Goal: Task Accomplishment & Management: Complete application form

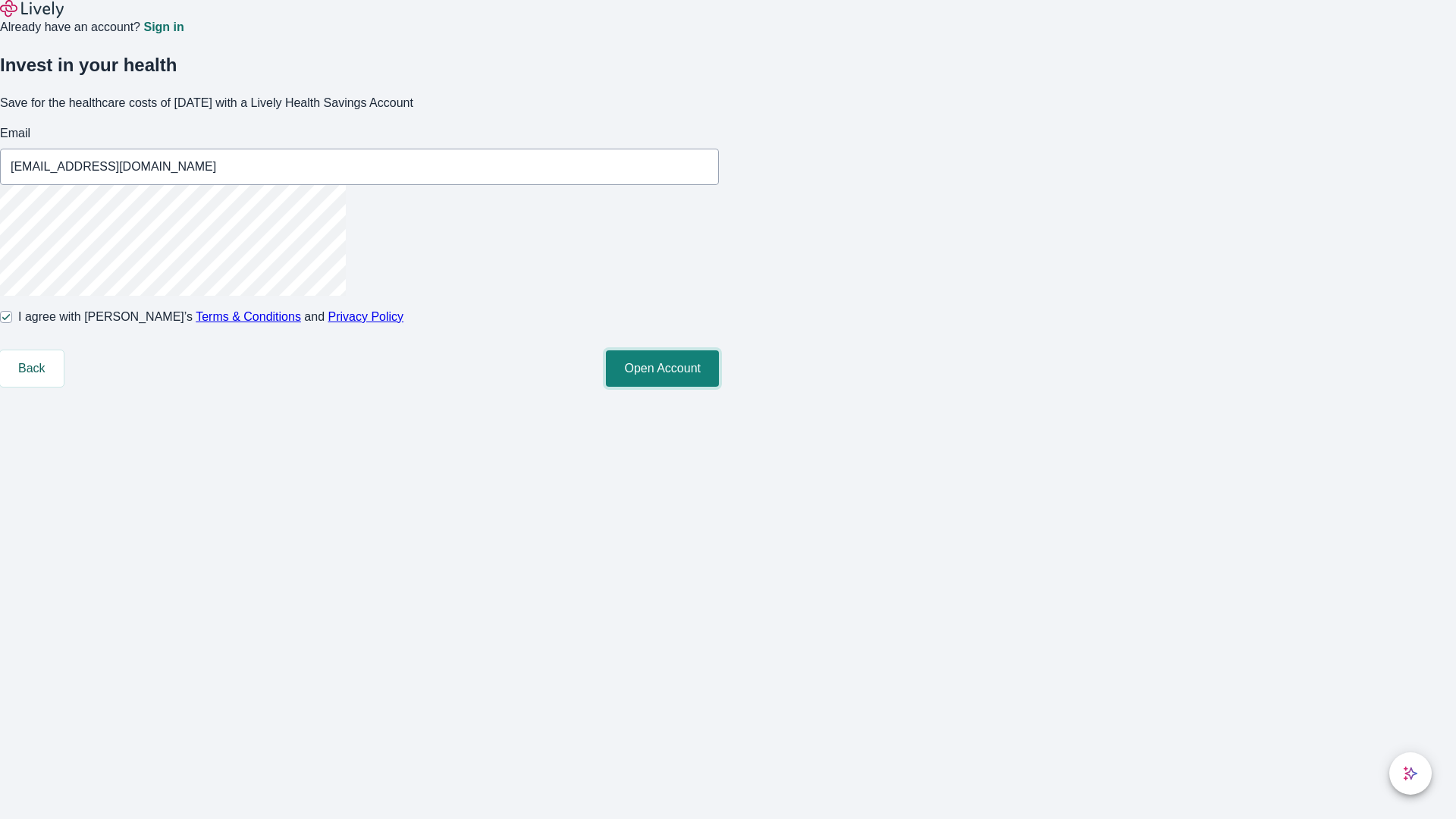
click at [718, 386] on button "Open Account" at bounding box center [662, 369] width 113 height 37
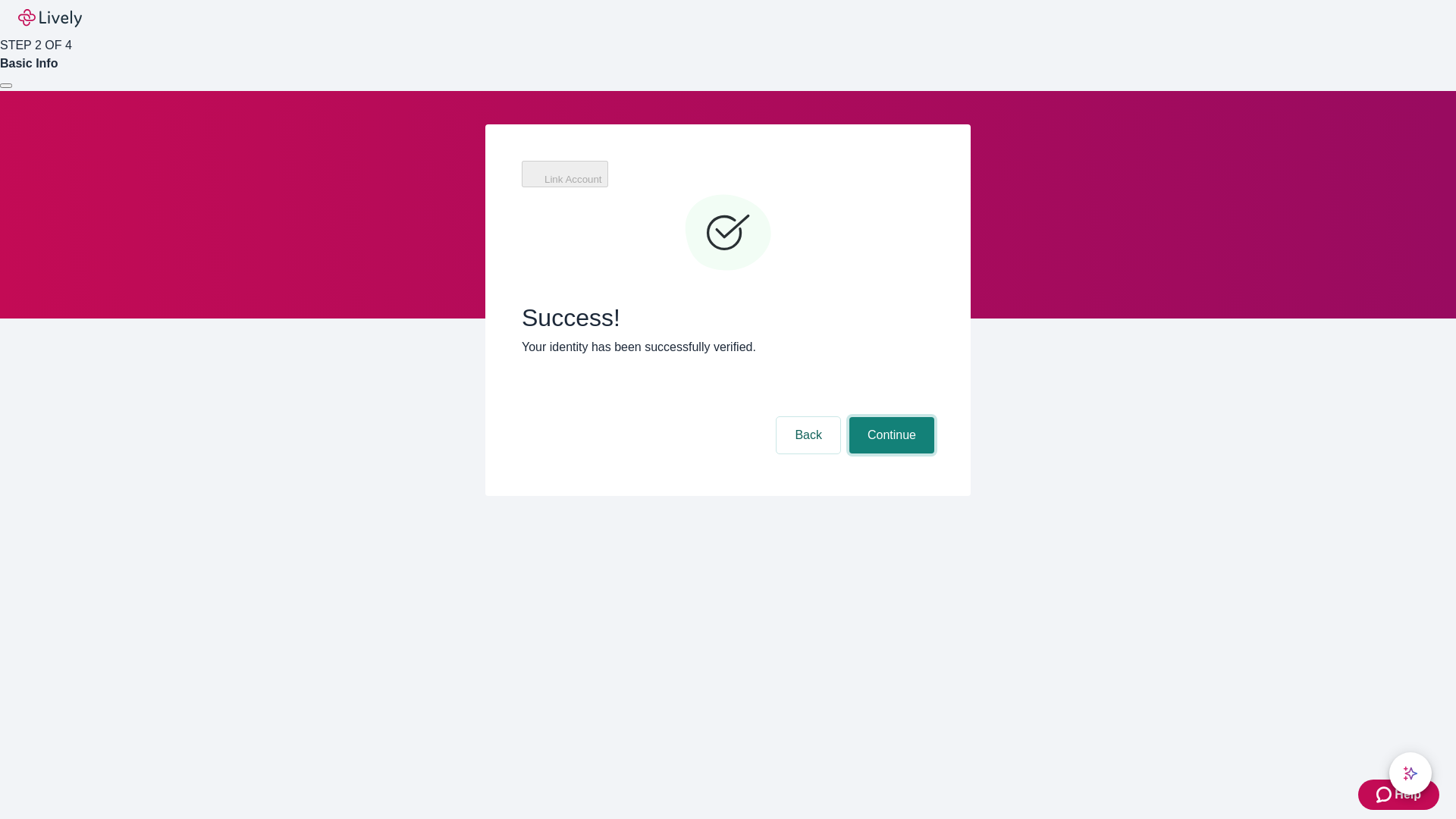
click at [890, 417] on button "Continue" at bounding box center [891, 435] width 85 height 37
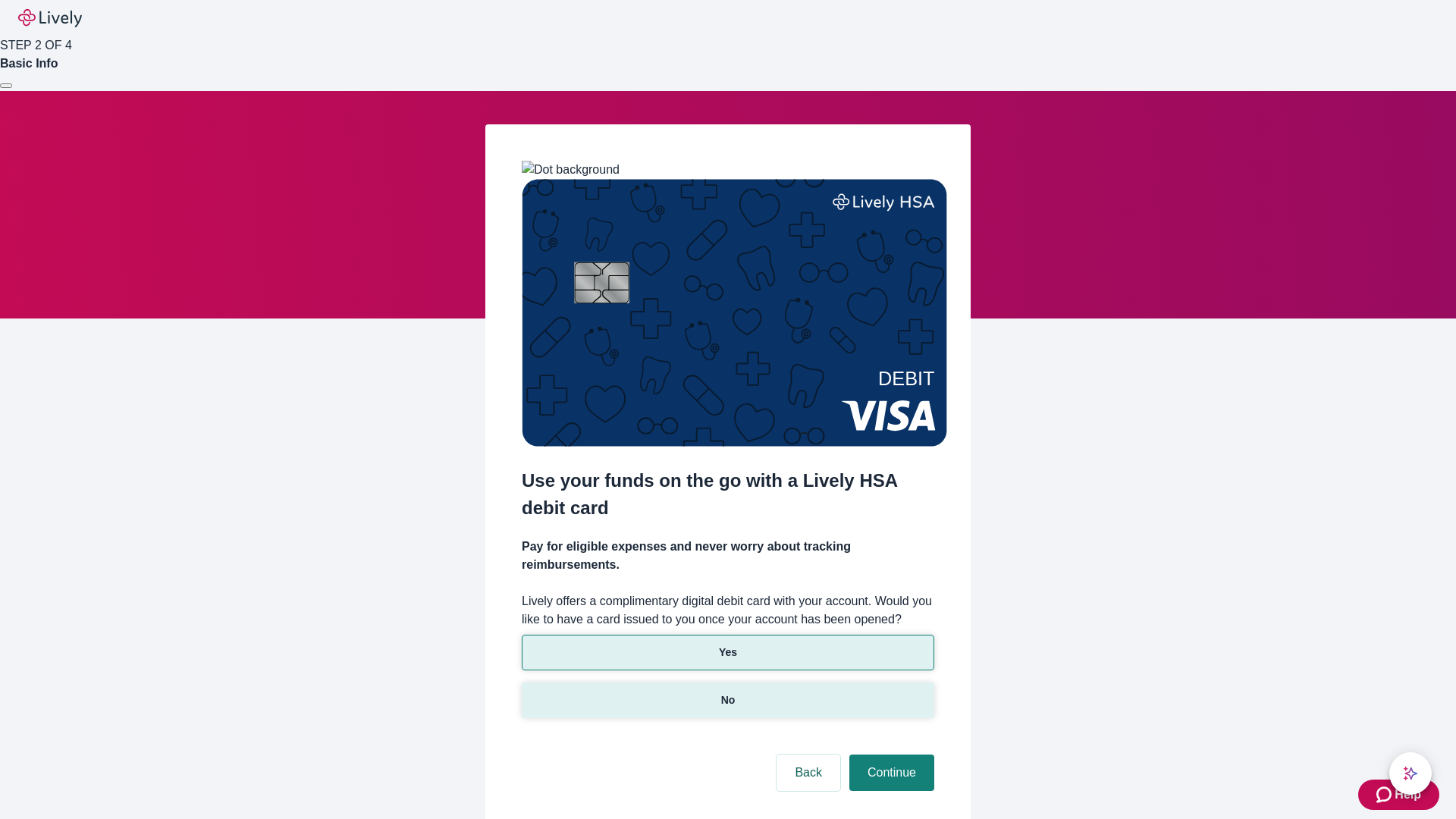
click at [727, 692] on p "No" at bounding box center [728, 700] width 14 height 16
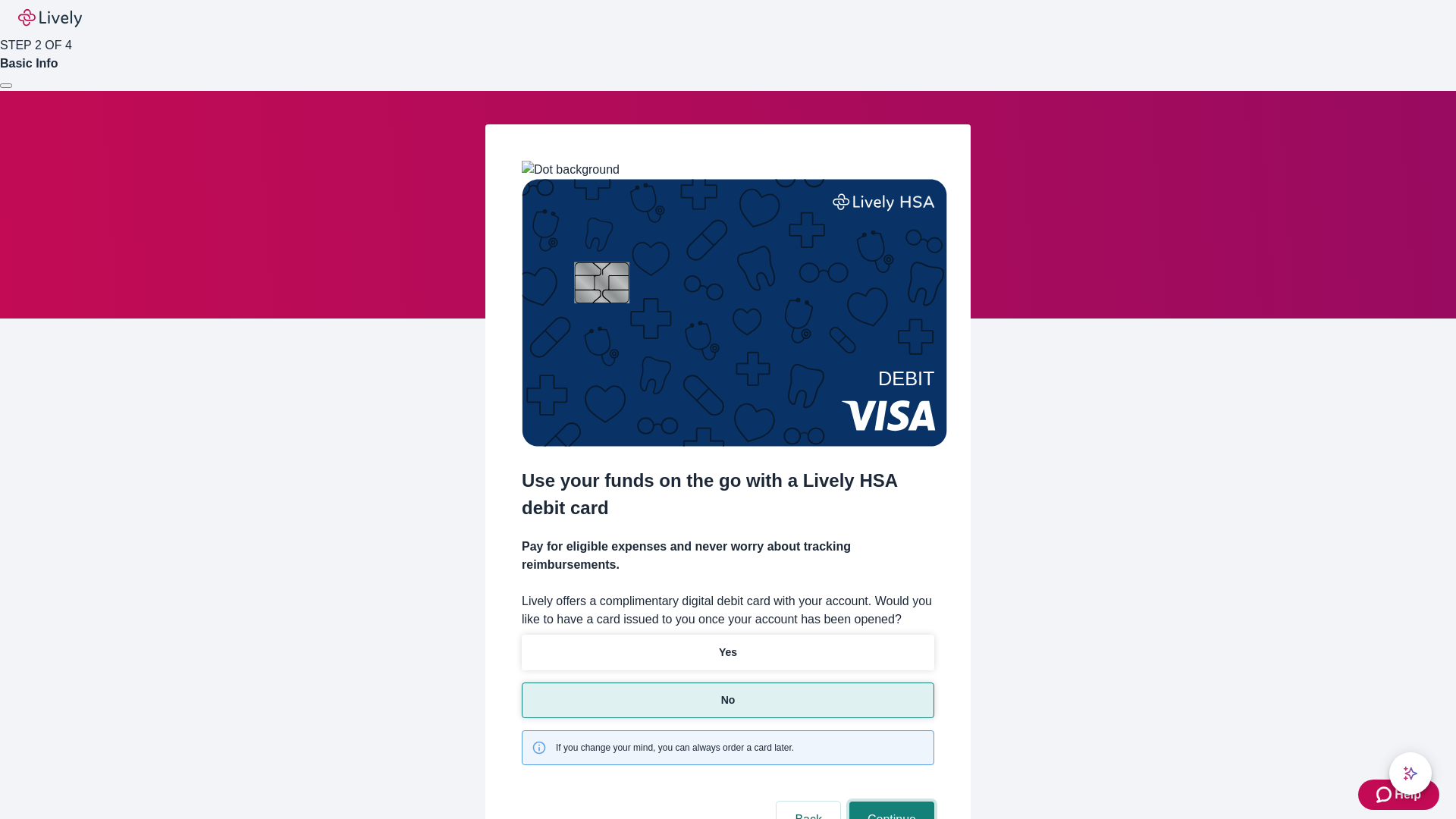
click at [890, 802] on button "Continue" at bounding box center [891, 820] width 85 height 37
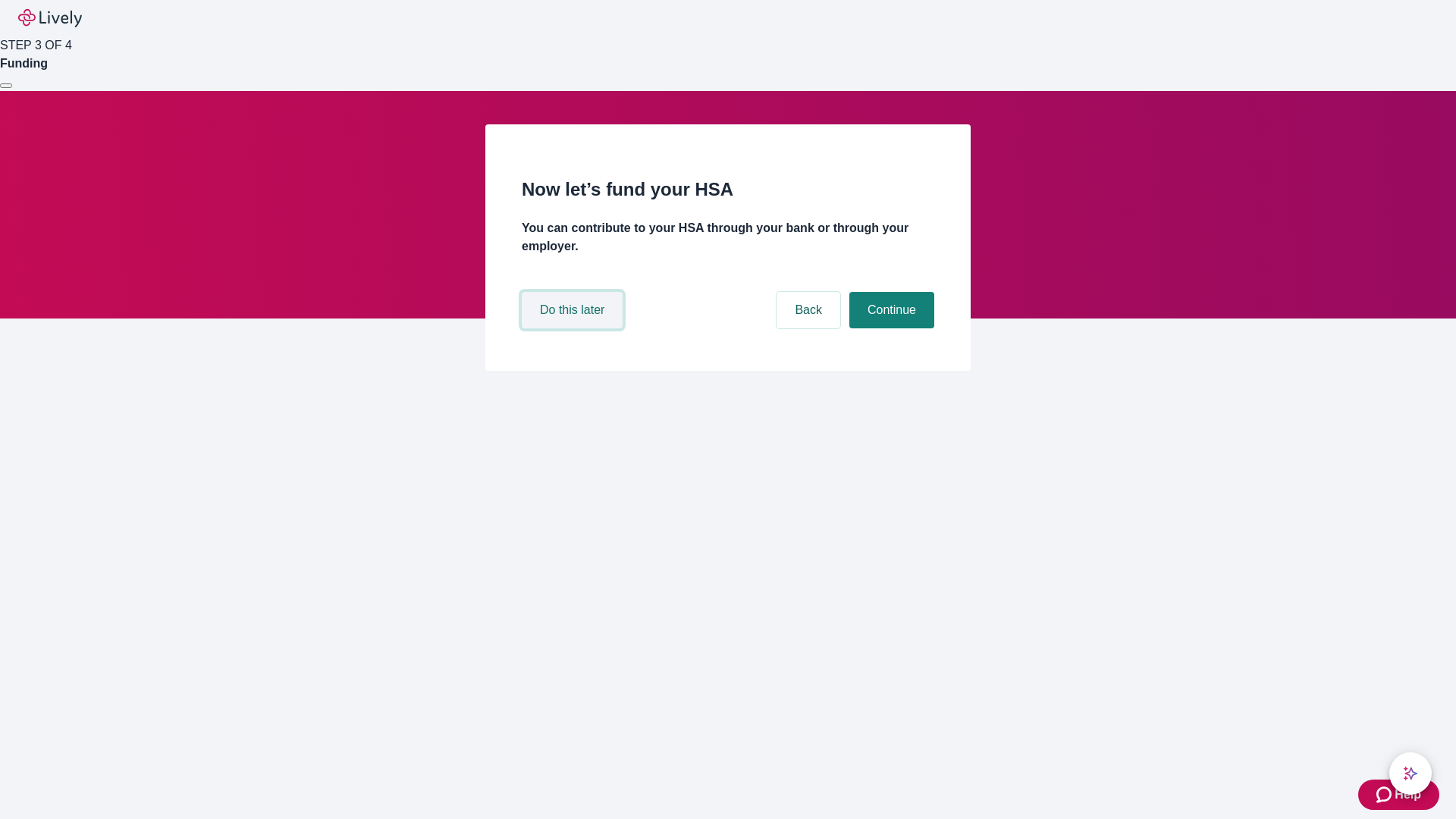
click at [574, 329] on button "Do this later" at bounding box center [572, 310] width 101 height 37
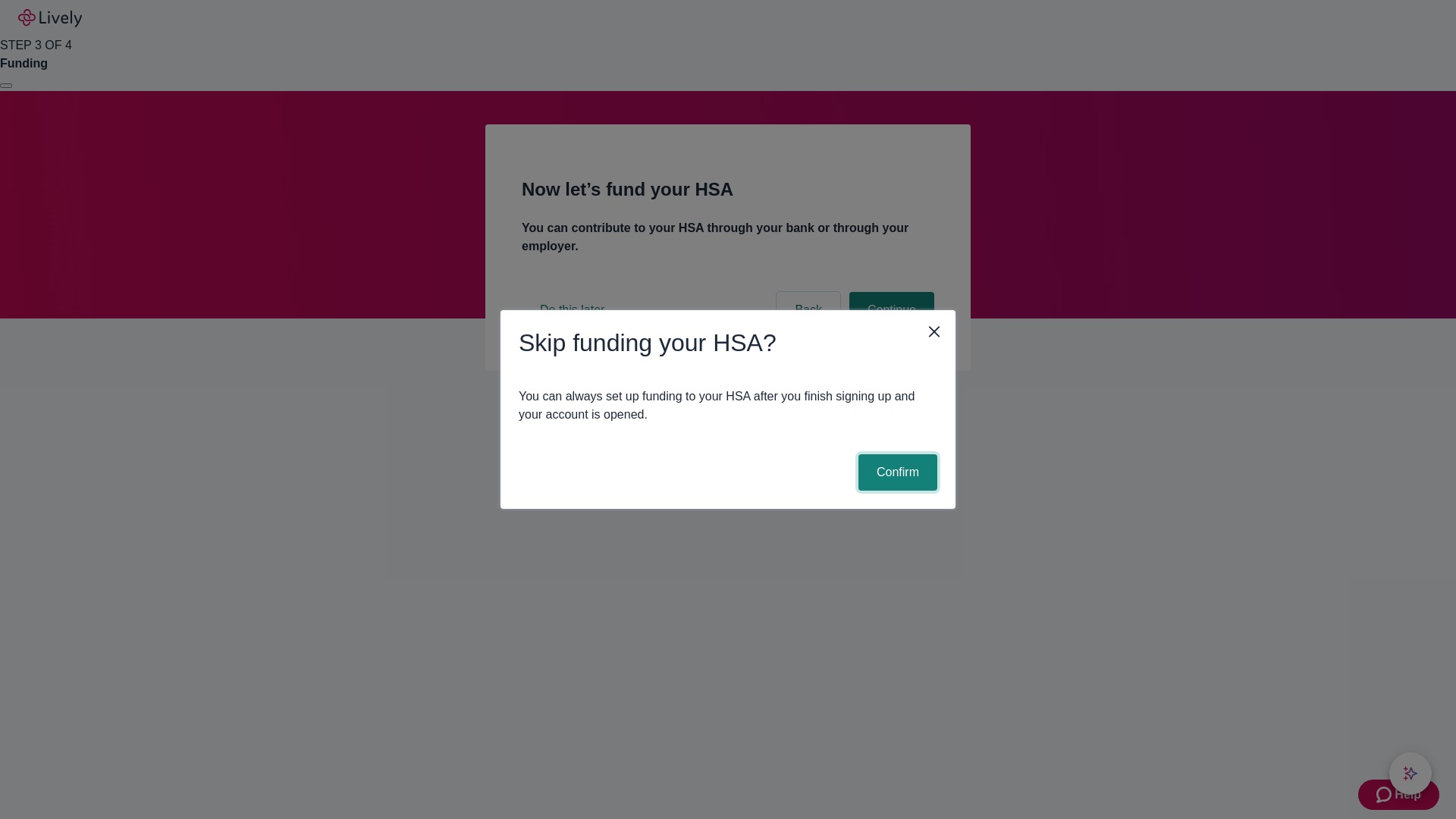
click at [896, 472] on button "Confirm" at bounding box center [898, 473] width 79 height 37
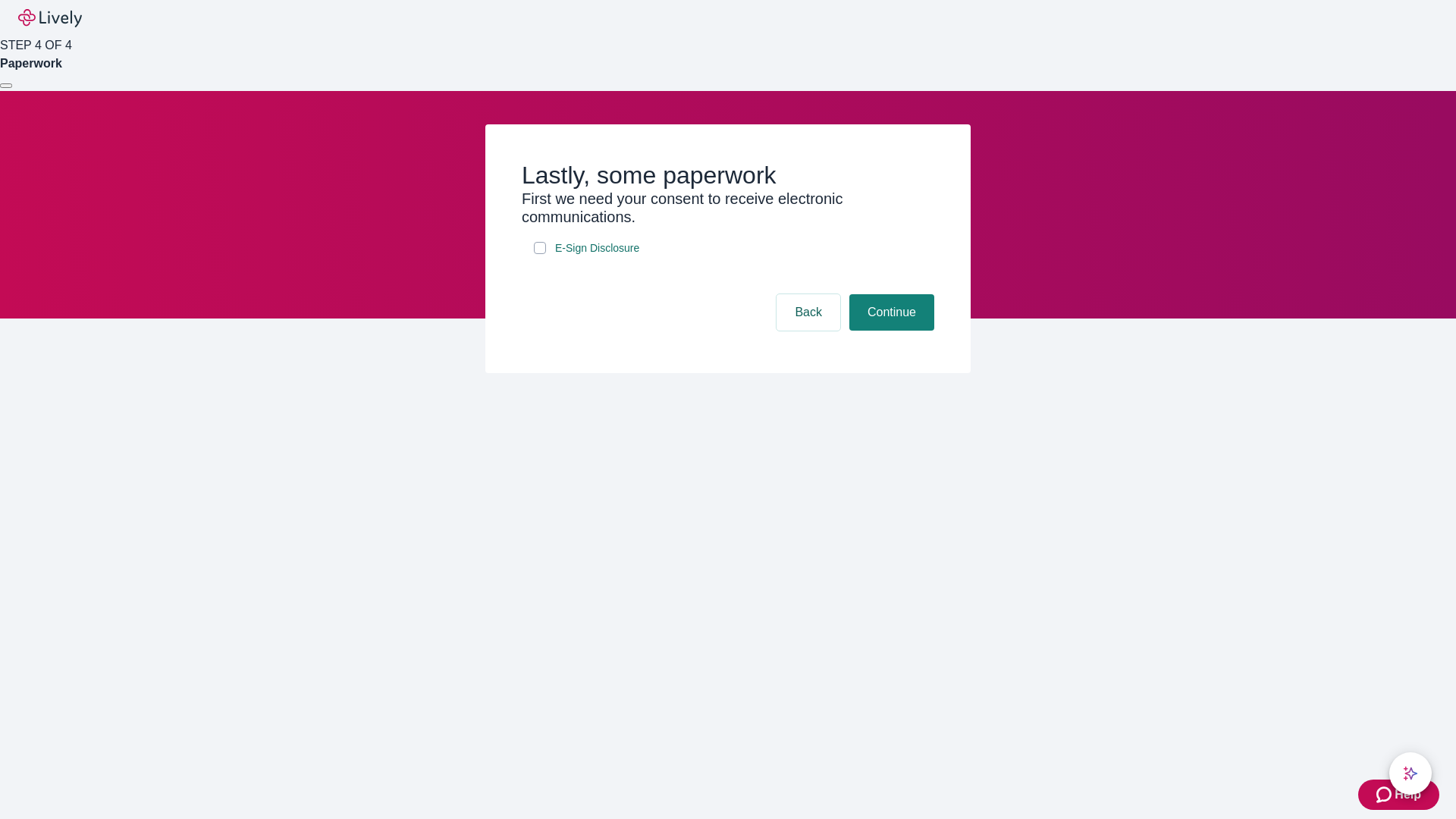
click at [540, 254] on input "E-Sign Disclosure" at bounding box center [540, 248] width 12 height 12
checkbox input "true"
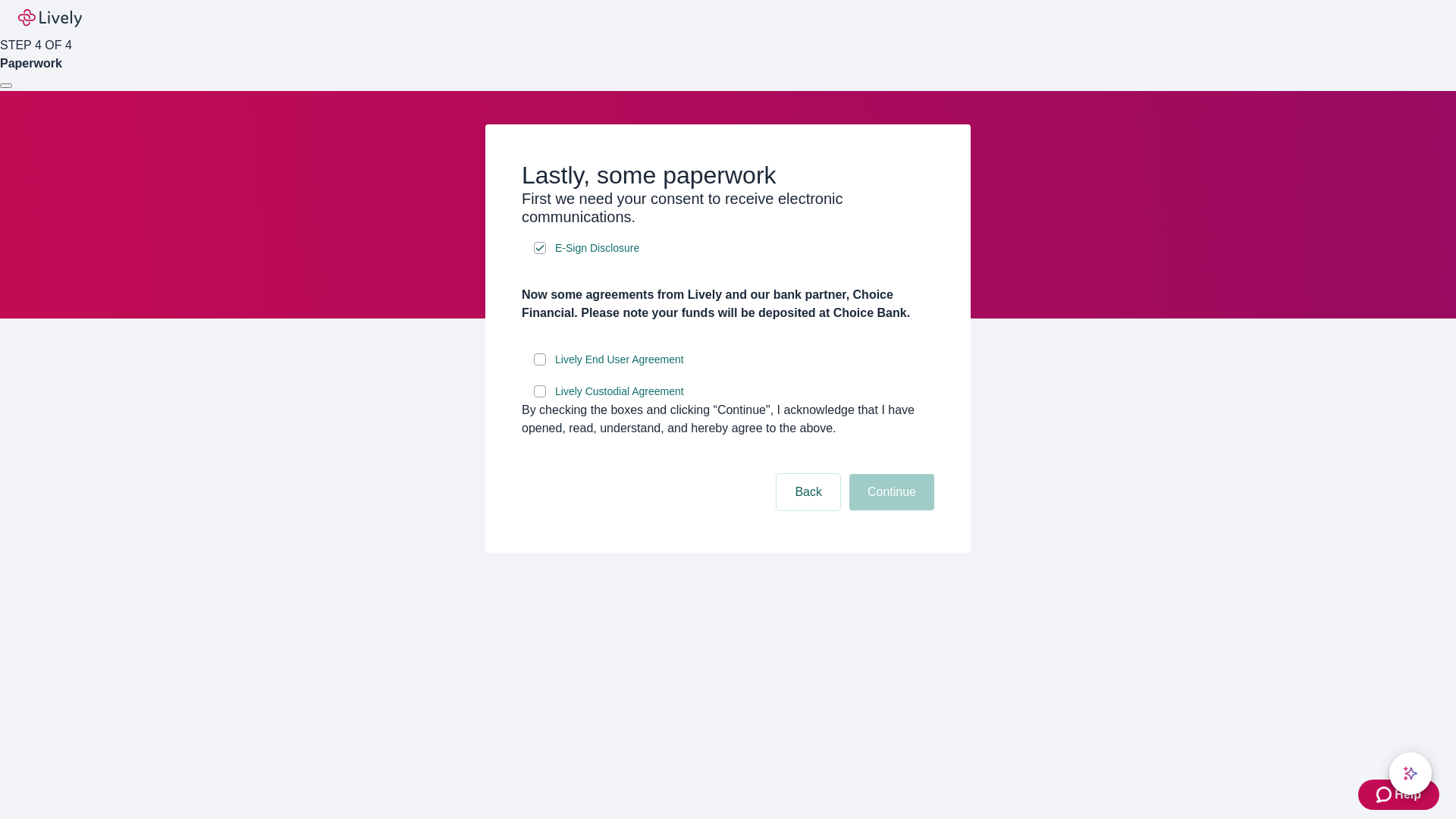
click at [540, 365] on input "Lively End User Agreement" at bounding box center [540, 359] width 12 height 12
checkbox input "true"
click at [540, 398] on input "Lively Custodial Agreement" at bounding box center [540, 392] width 12 height 12
checkbox input "true"
click at [890, 510] on button "Continue" at bounding box center [891, 492] width 85 height 37
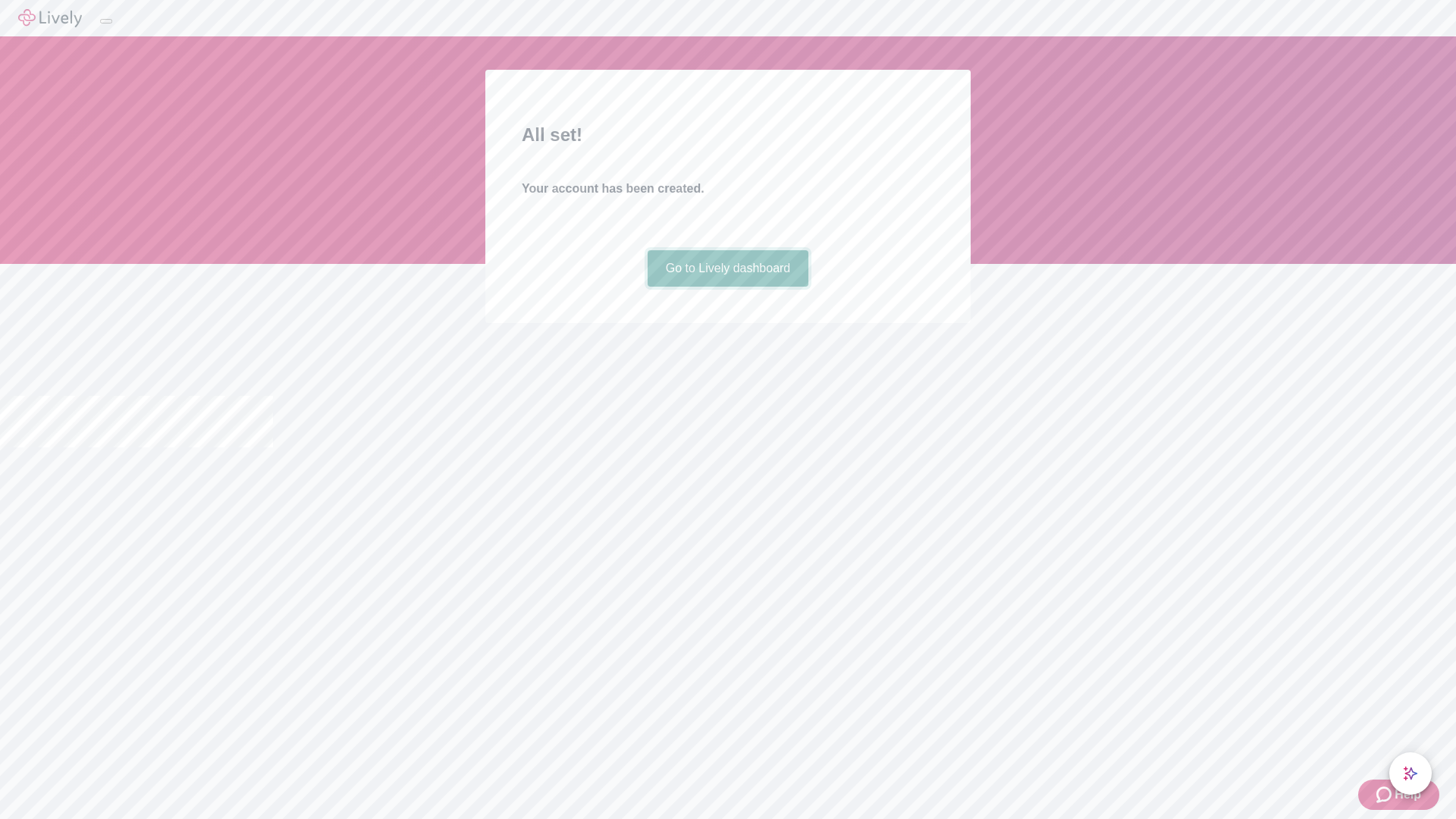
click at [727, 287] on link "Go to Lively dashboard" at bounding box center [728, 268] width 162 height 37
